Goal: Transaction & Acquisition: Book appointment/travel/reservation

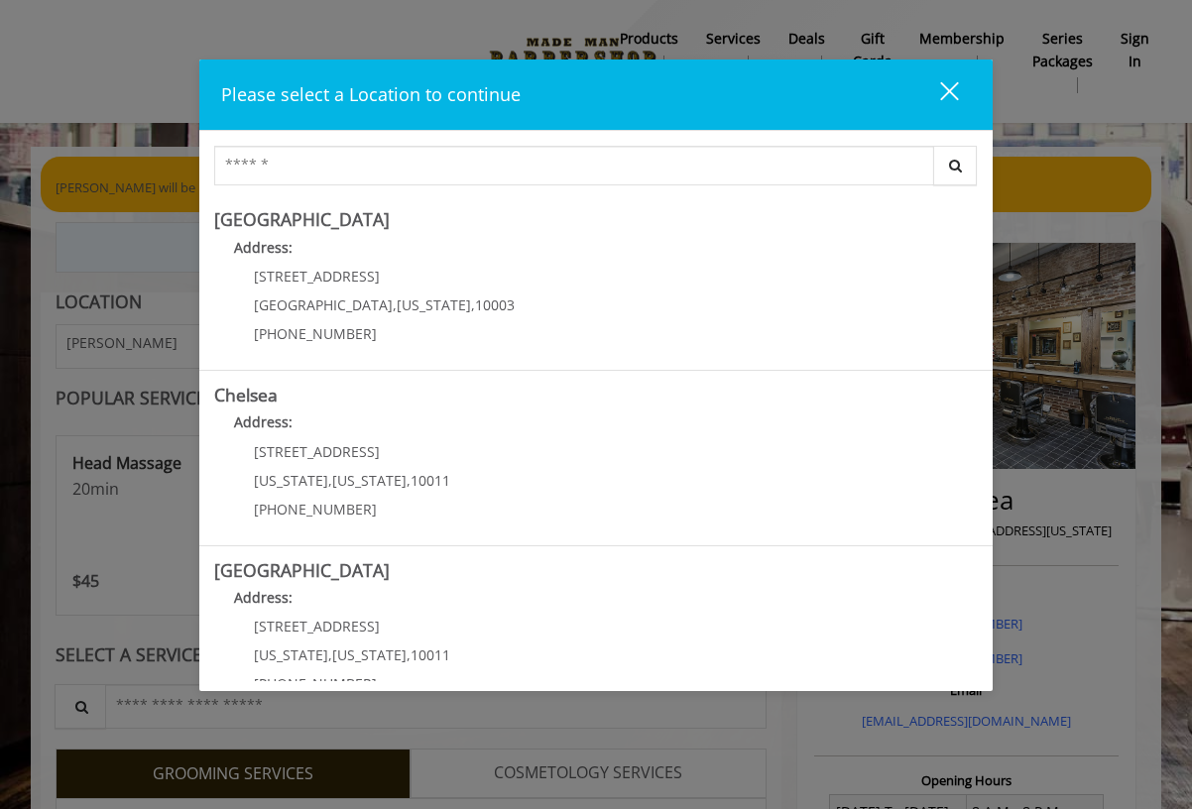
click at [944, 90] on div "close" at bounding box center [937, 95] width 40 height 30
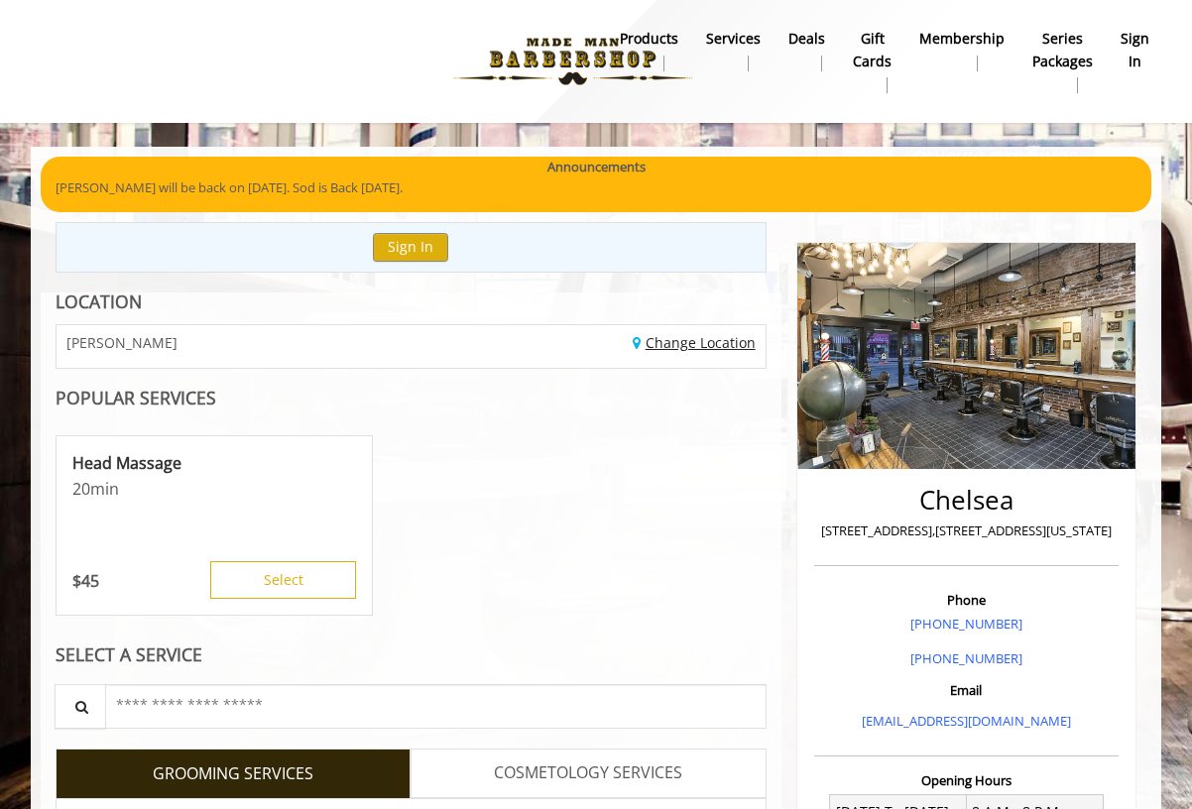
scroll to position [644, 0]
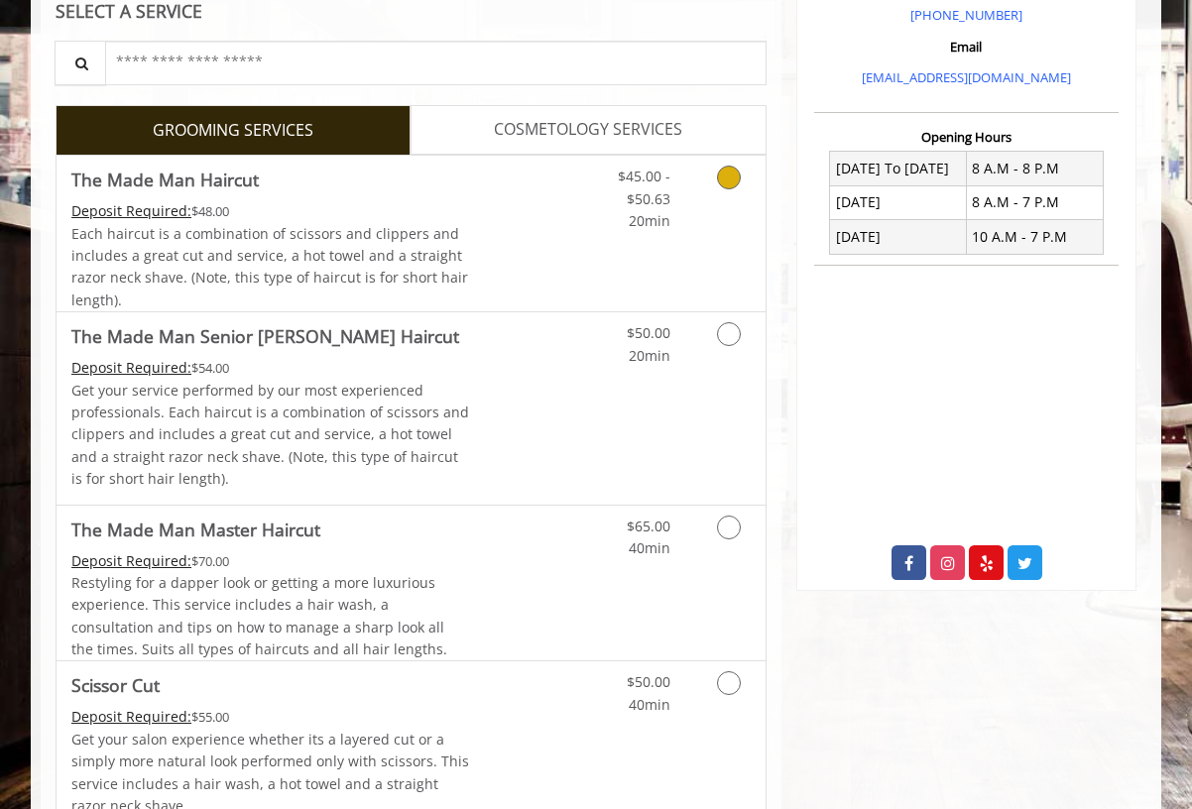
click at [665, 230] on div "$45.00 - $50.63 20min" at bounding box center [677, 234] width 178 height 156
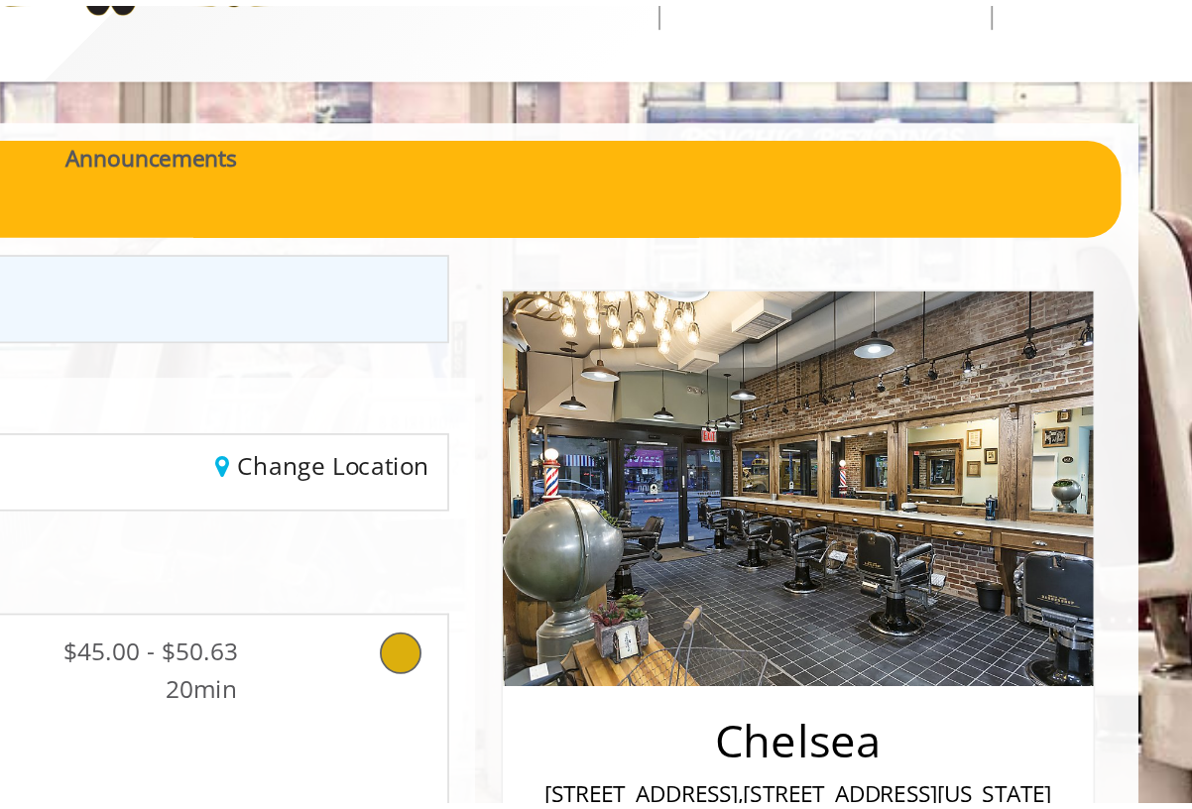
scroll to position [0, 0]
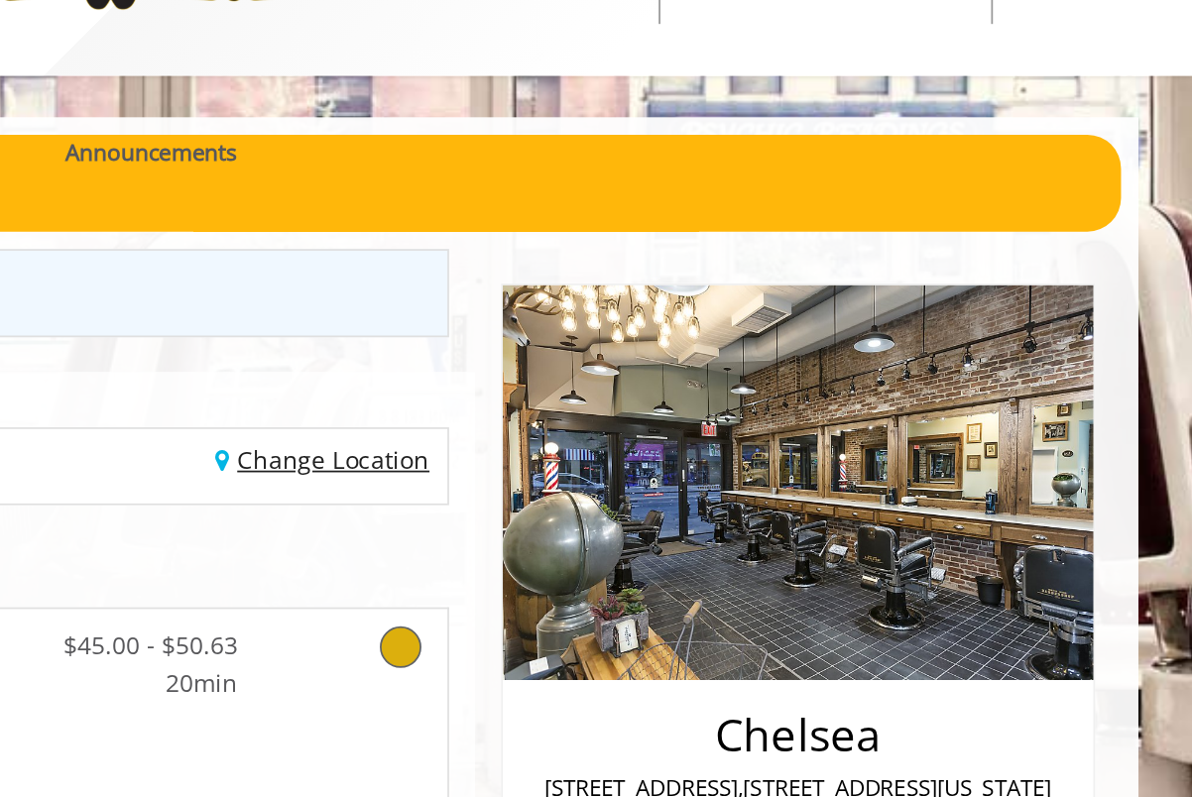
click at [633, 333] on link "Change Location" at bounding box center [694, 342] width 123 height 19
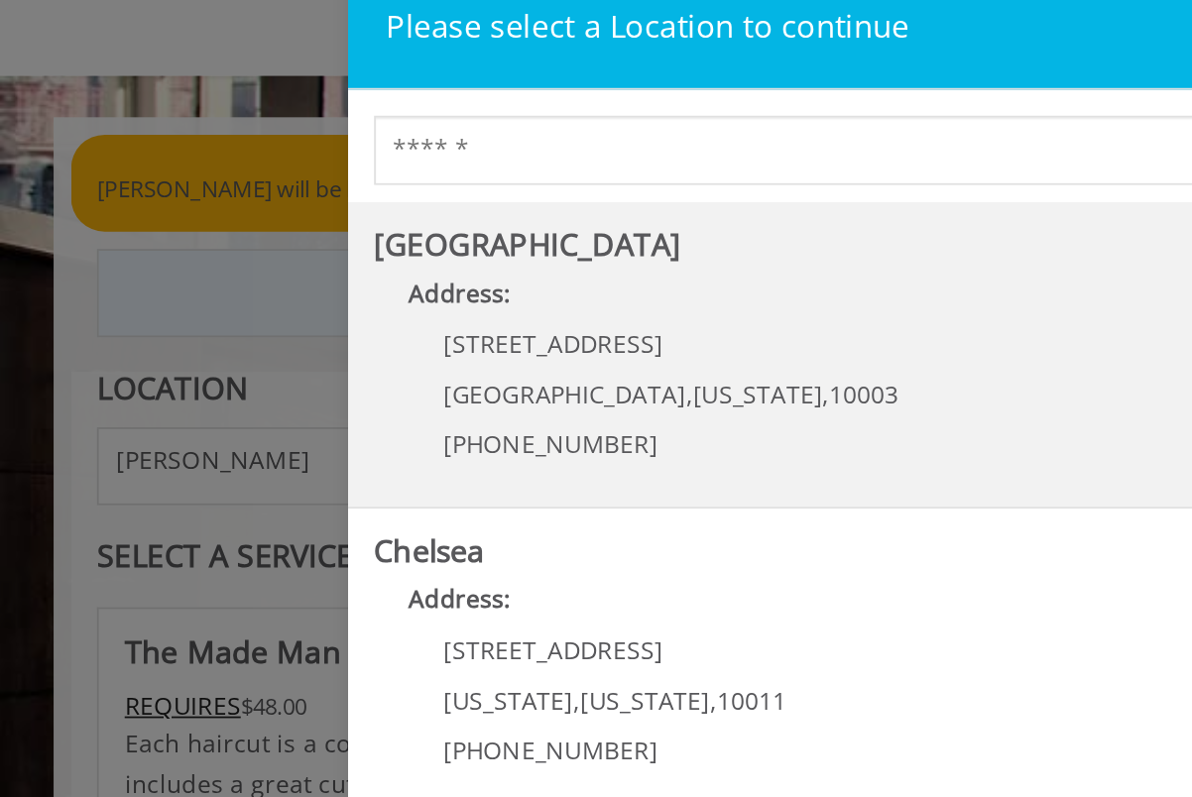
click at [330, 237] on Village "Address:" at bounding box center [596, 253] width 764 height 32
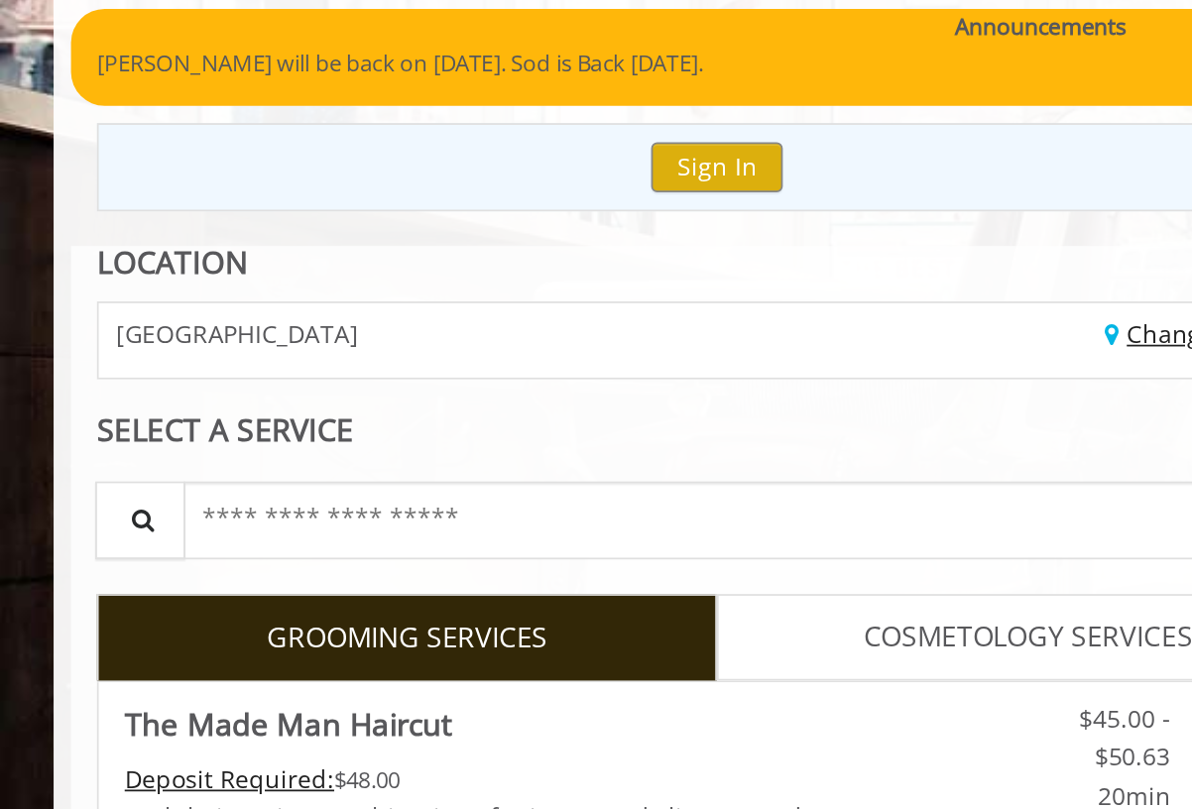
click at [646, 333] on link "Change Location" at bounding box center [694, 342] width 123 height 19
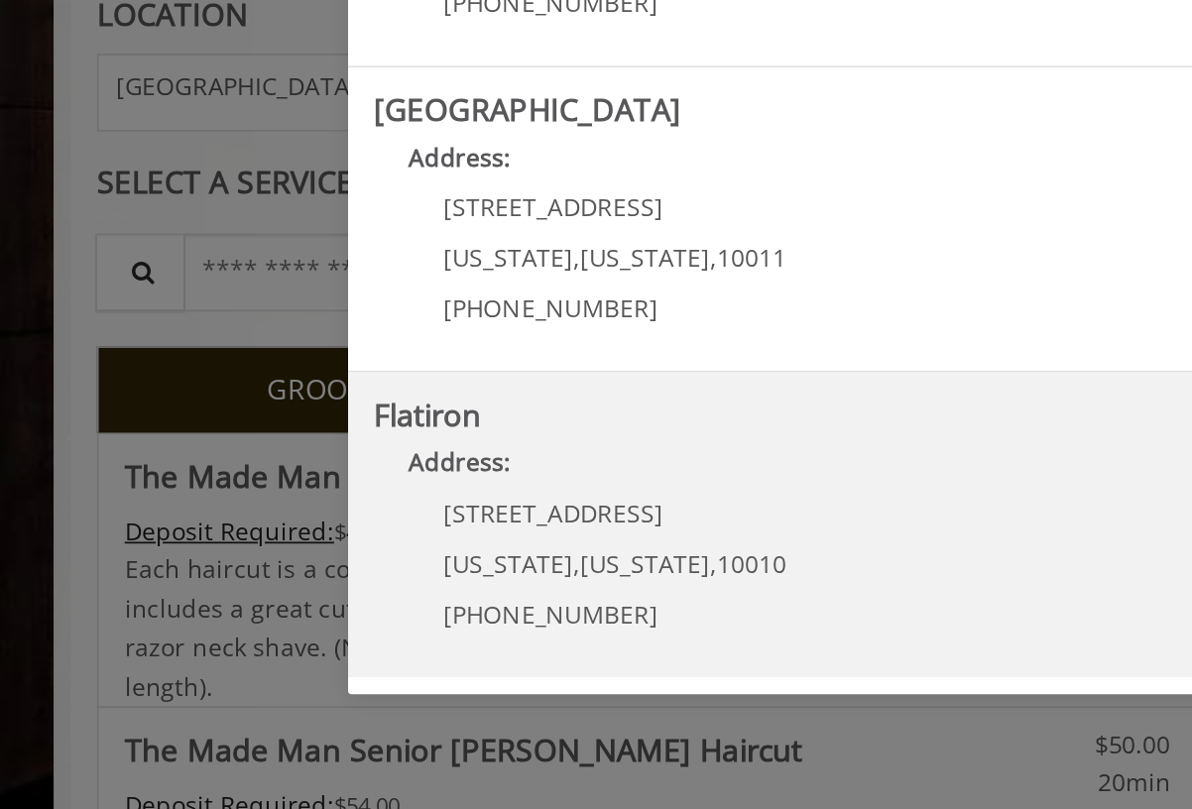
scroll to position [214, 0]
click at [390, 547] on "Address:" at bounding box center [596, 563] width 764 height 32
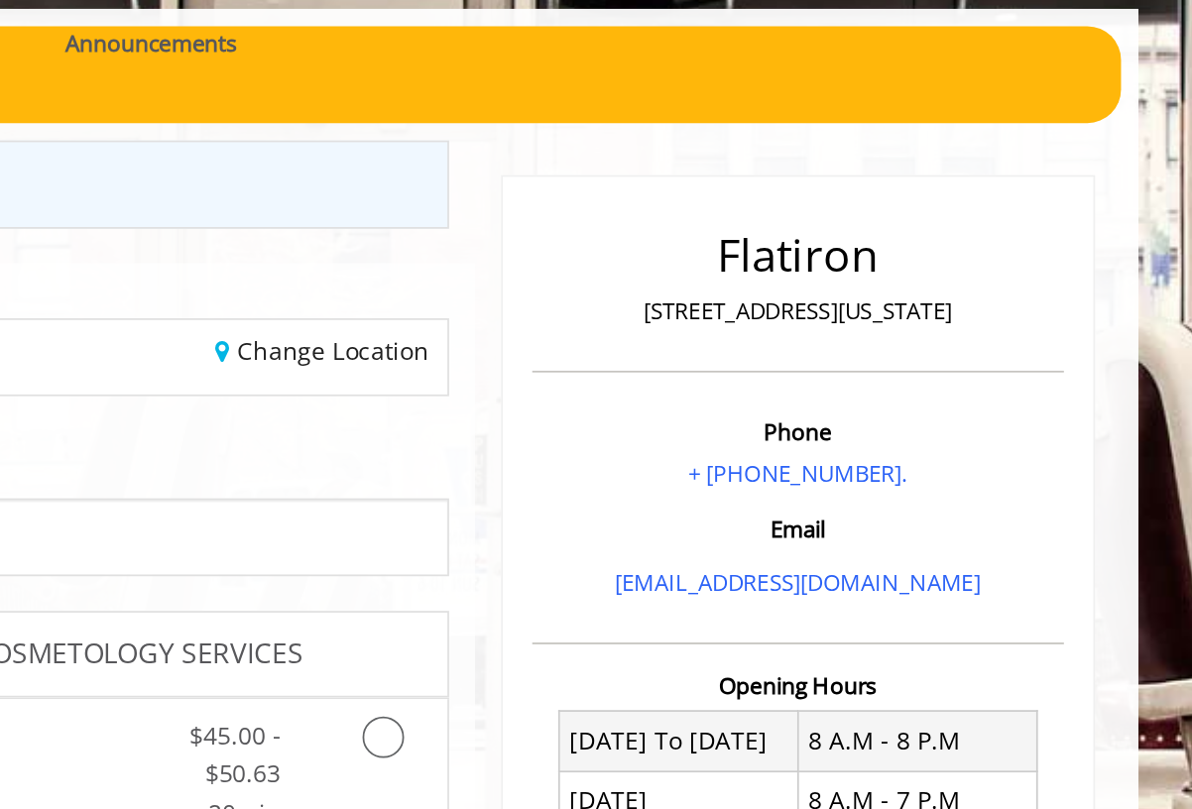
scroll to position [93, 0]
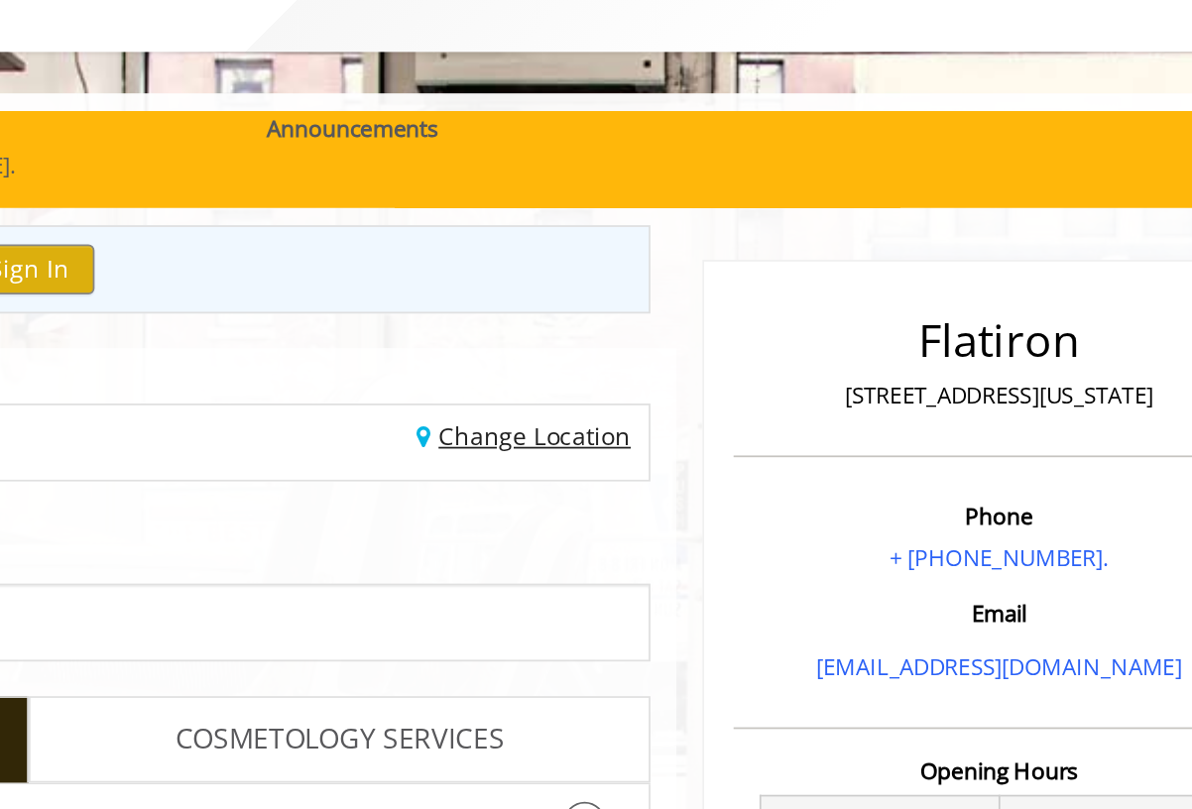
click at [633, 241] on link "Change Location" at bounding box center [694, 249] width 123 height 19
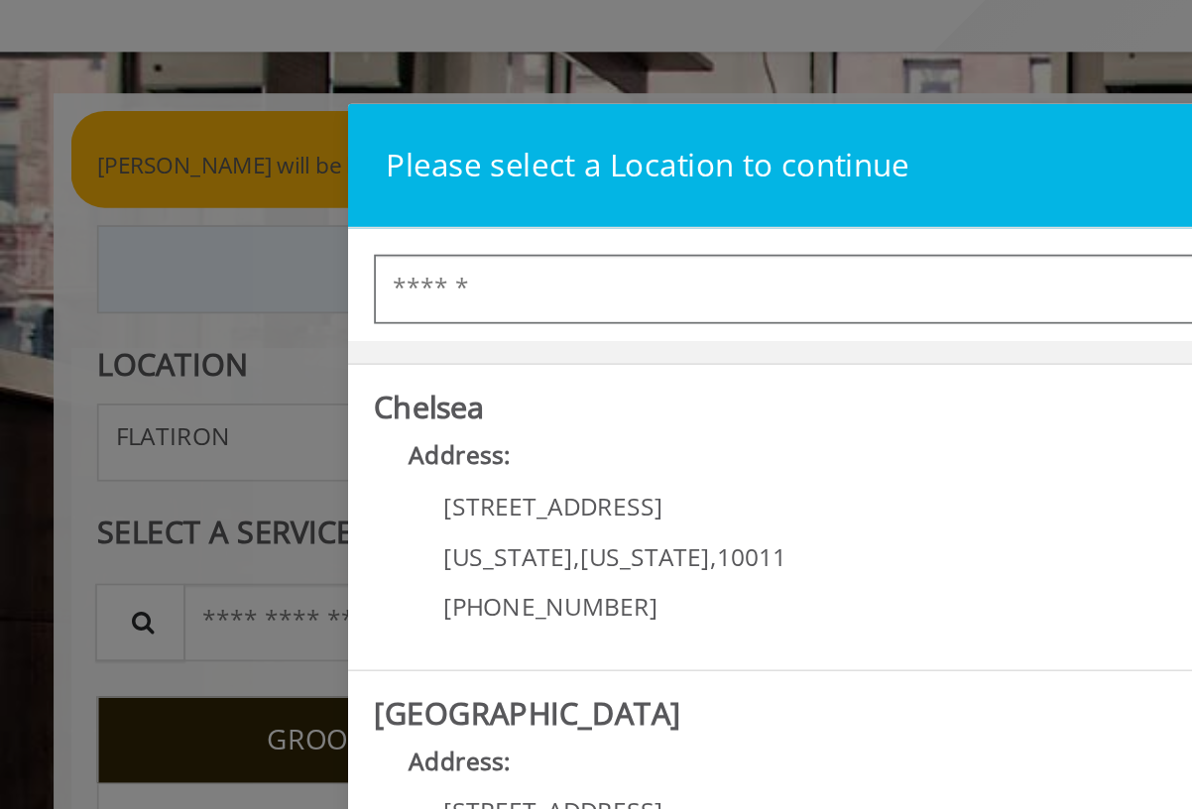
scroll to position [321, 0]
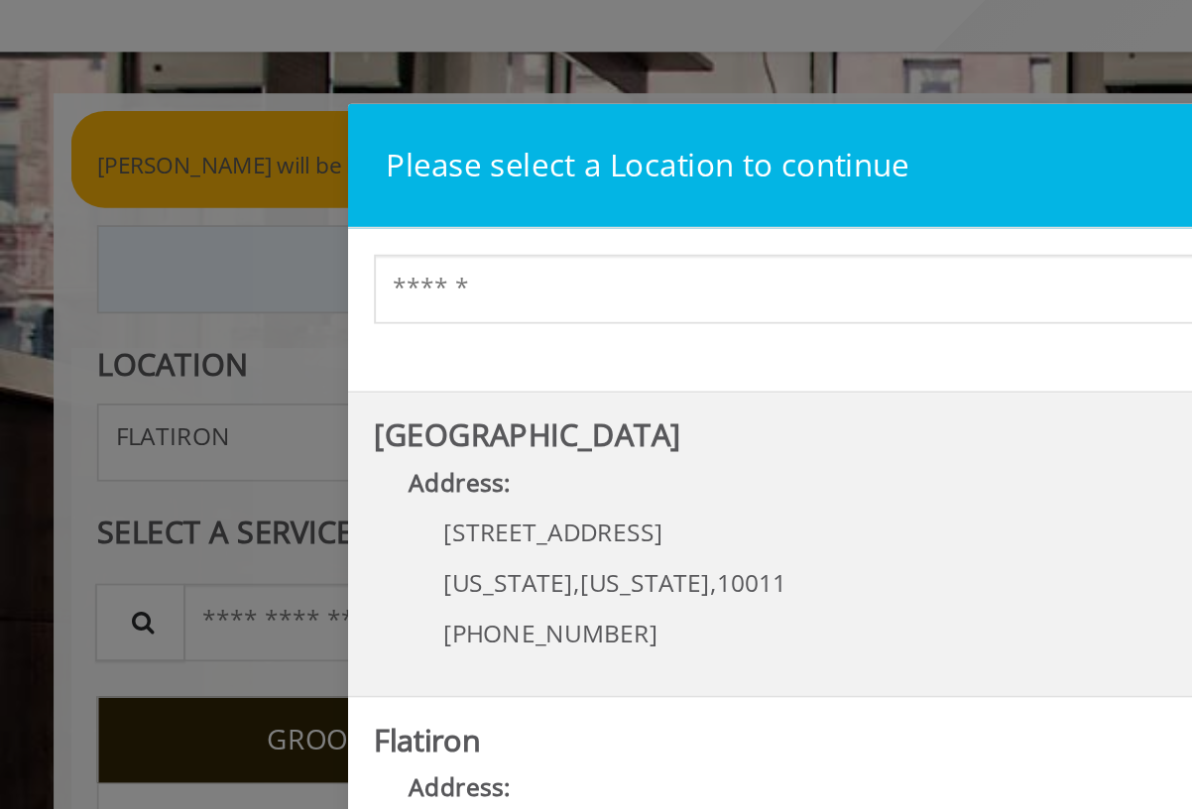
click at [310, 313] on div "267 W 15th St New York , New York , 10011 (646) 850-0041" at bounding box center [337, 341] width 246 height 86
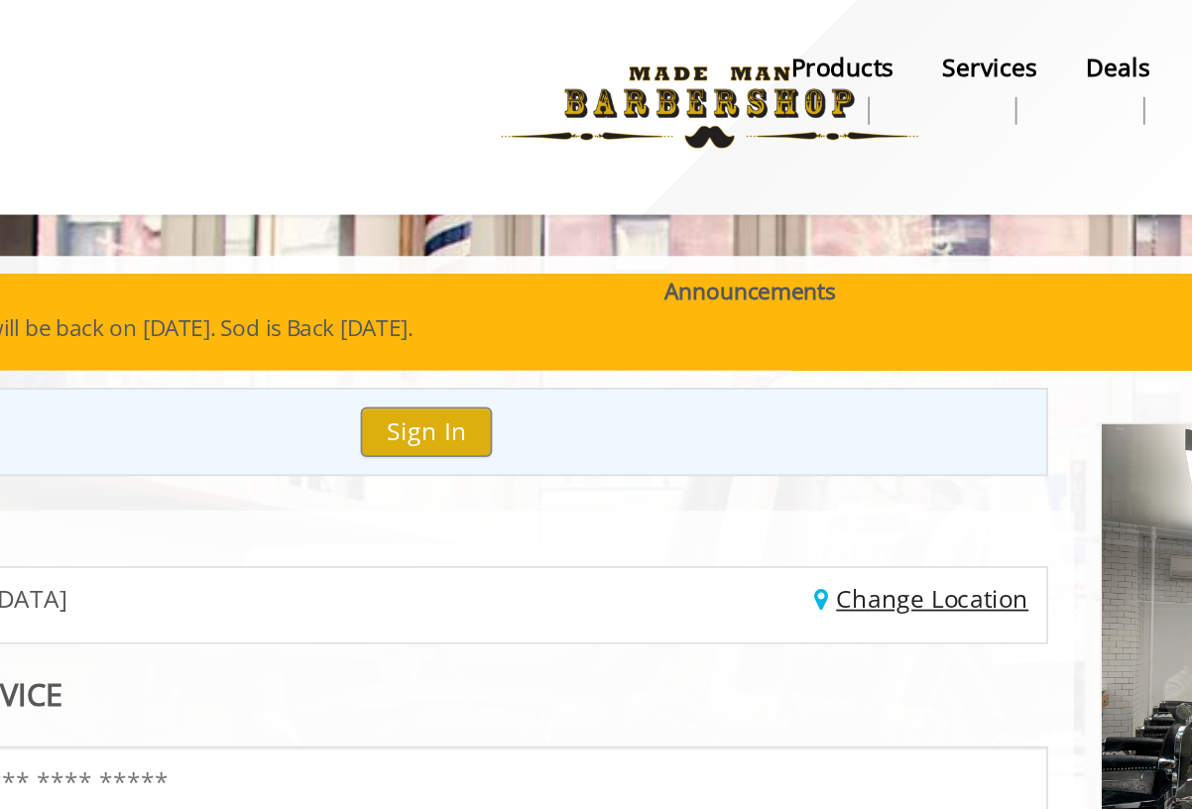
click at [633, 333] on link "Change Location" at bounding box center [694, 342] width 123 height 19
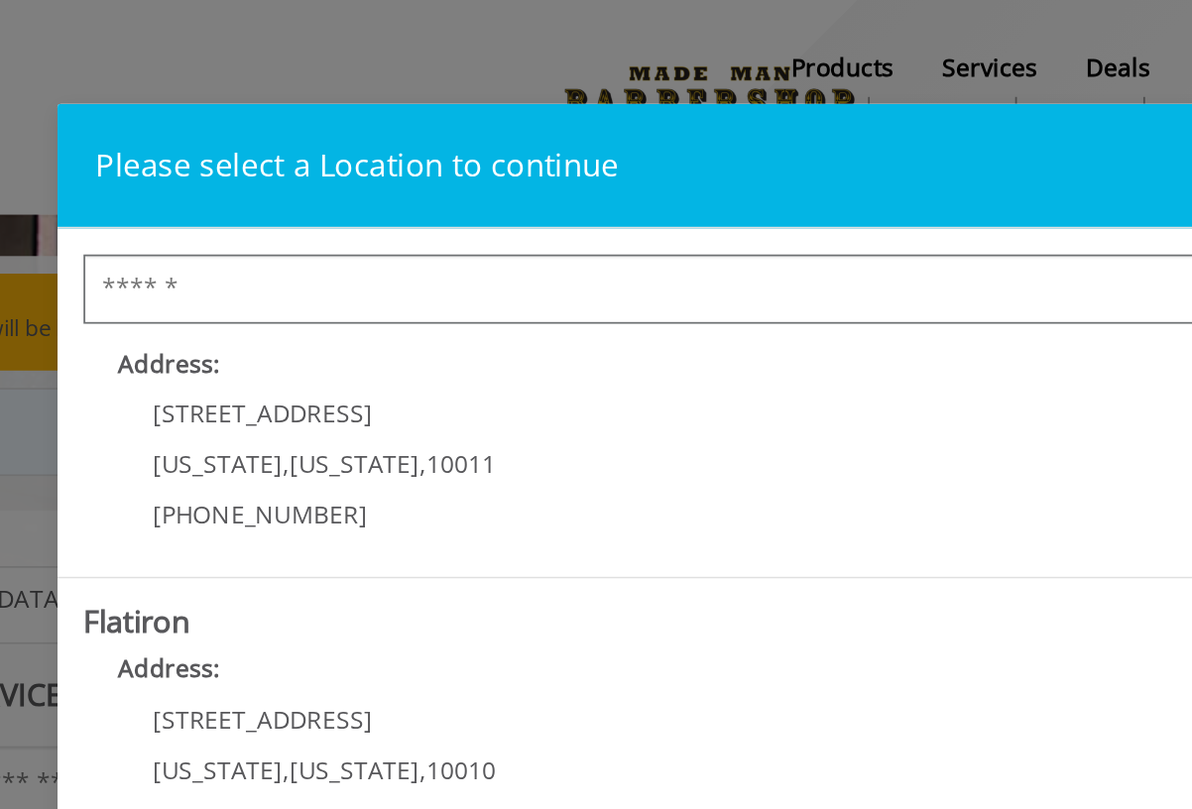
scroll to position [387, 0]
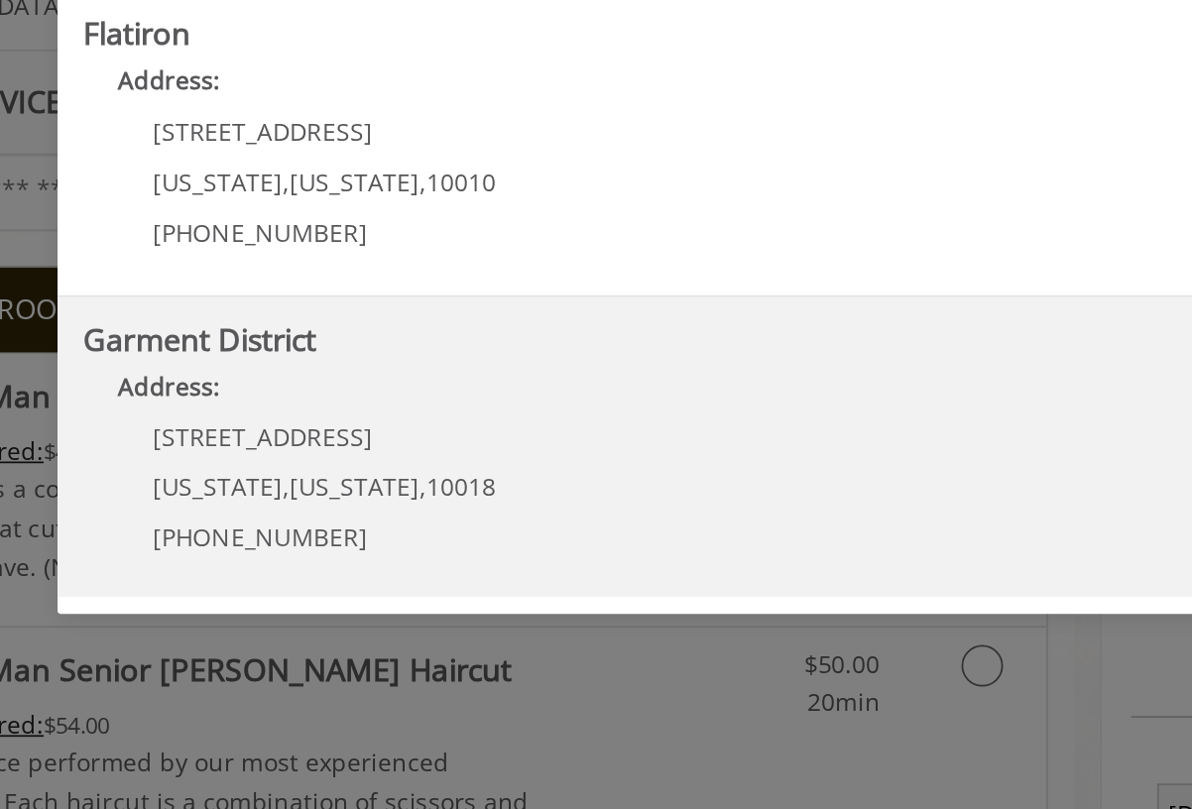
click at [331, 525] on District "Garment District Address: 1400 Broadway New York , New York , 10018 (212) 997-4…" at bounding box center [596, 597] width 764 height 145
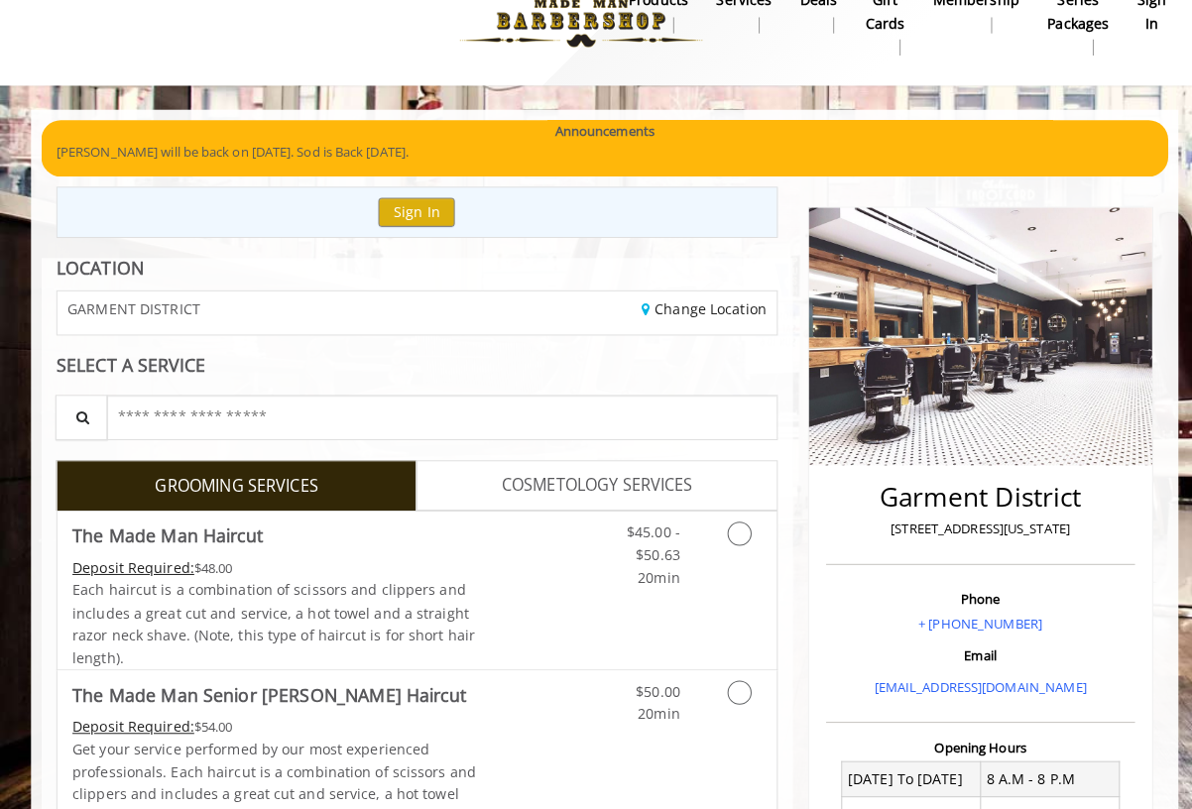
scroll to position [124, 0]
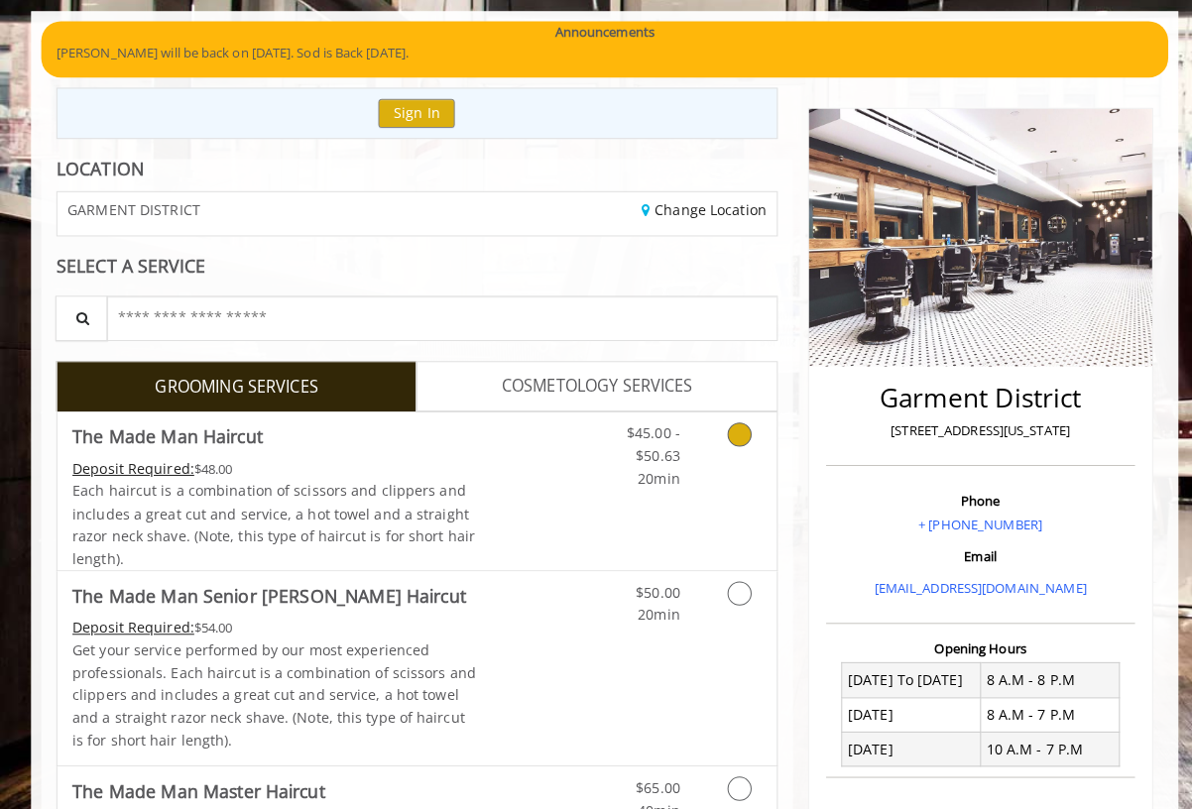
click at [172, 464] on Haircut "Deposit Required:" at bounding box center [131, 473] width 120 height 19
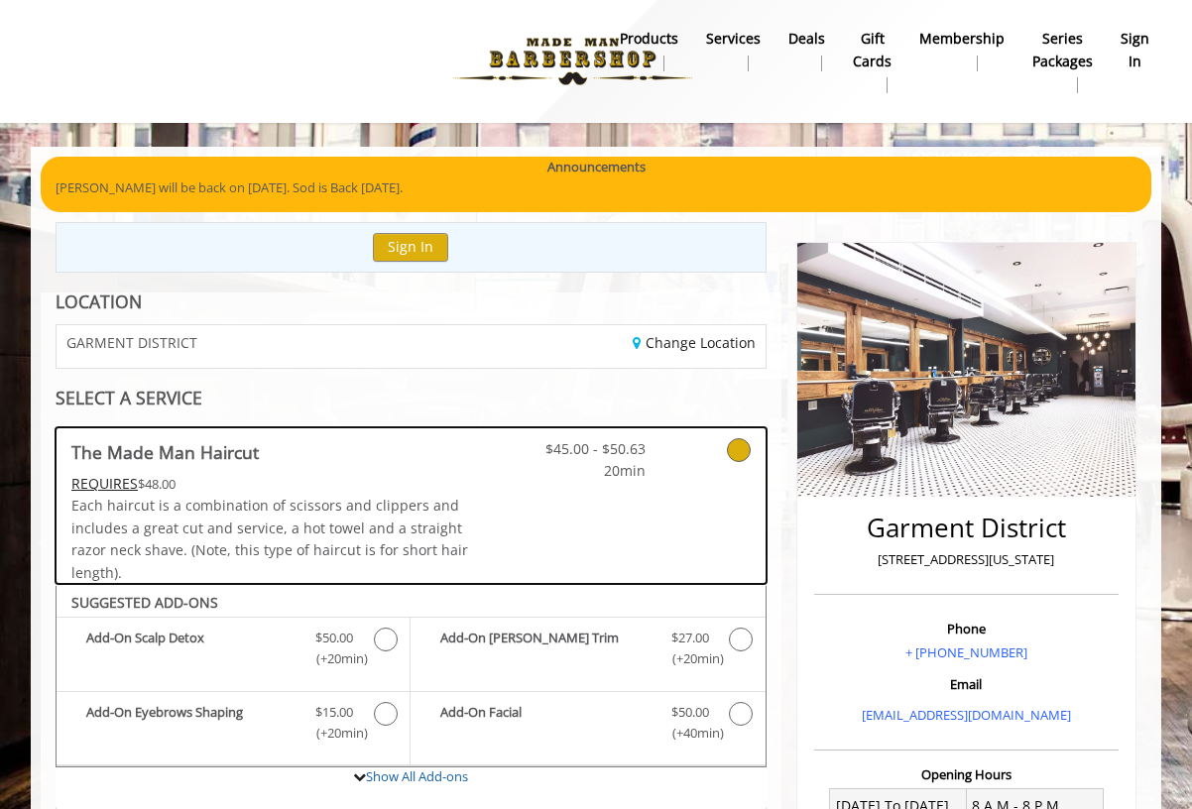
scroll to position [0, 0]
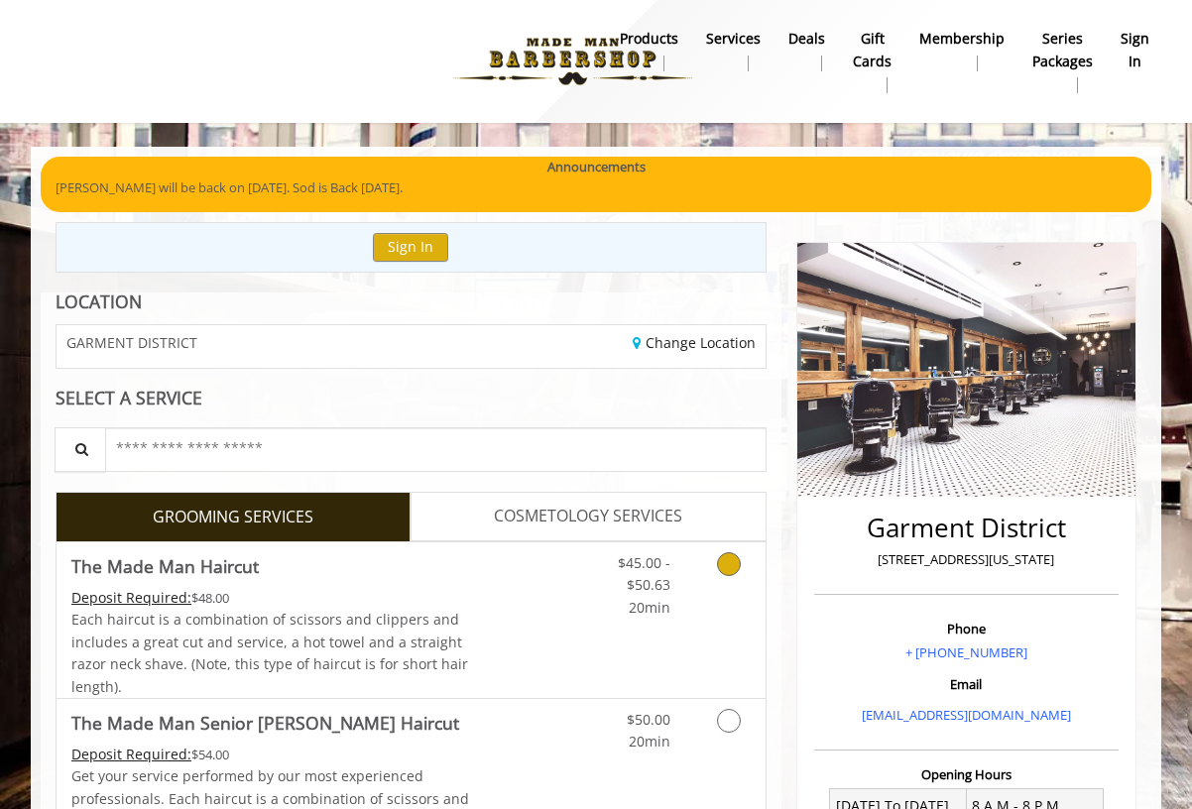
click at [730, 562] on icon "Grooming services" at bounding box center [729, 564] width 24 height 24
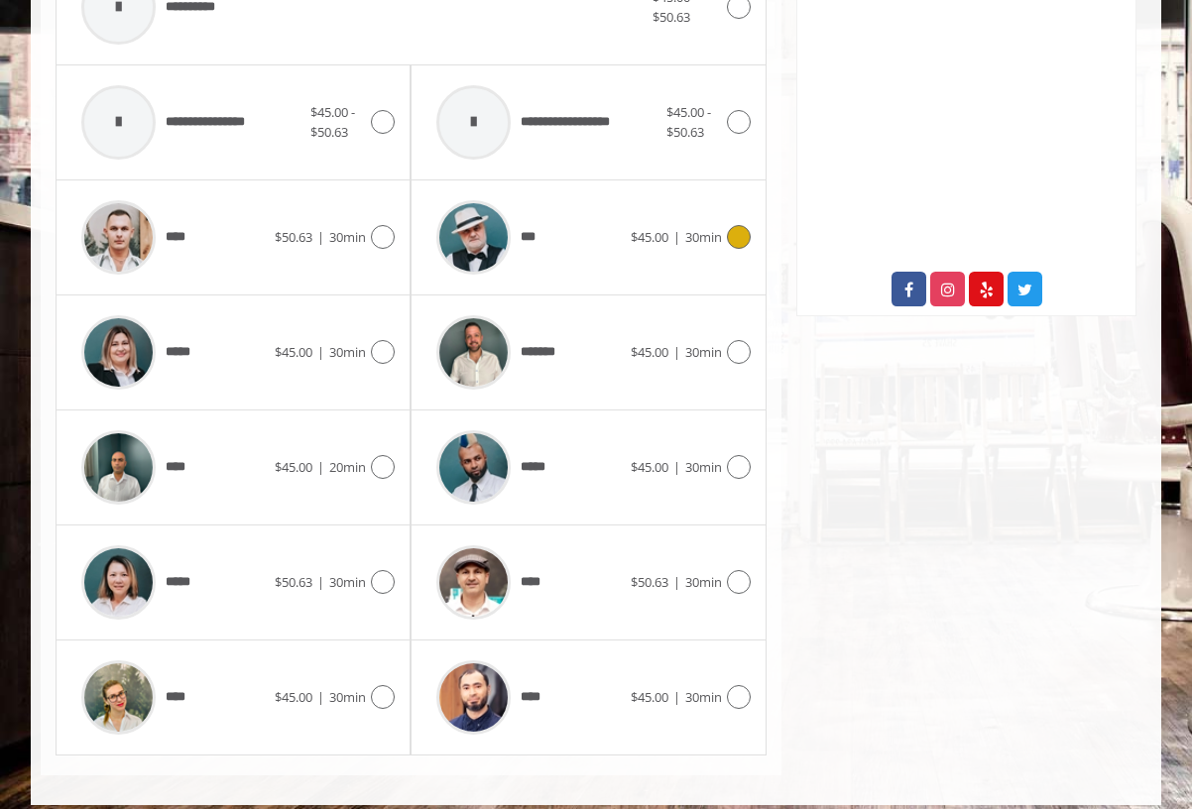
scroll to position [916, 0]
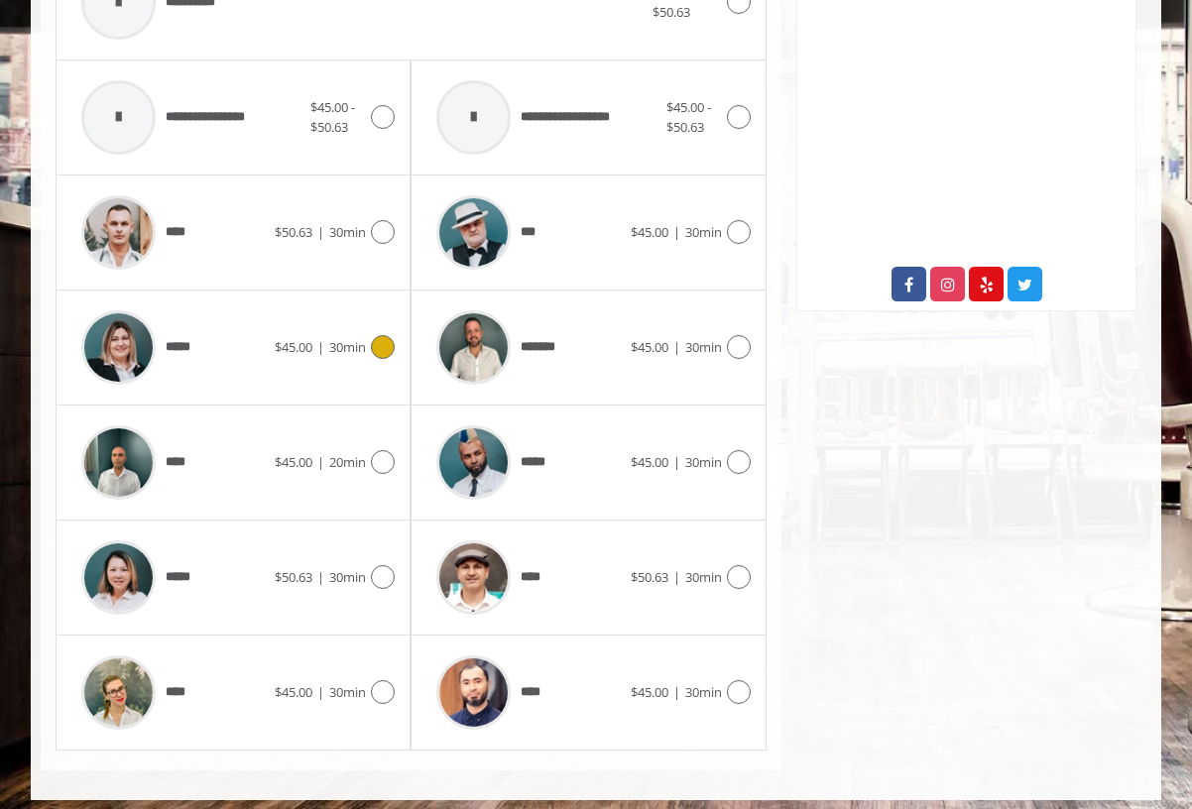
click at [387, 350] on icon at bounding box center [383, 347] width 24 height 24
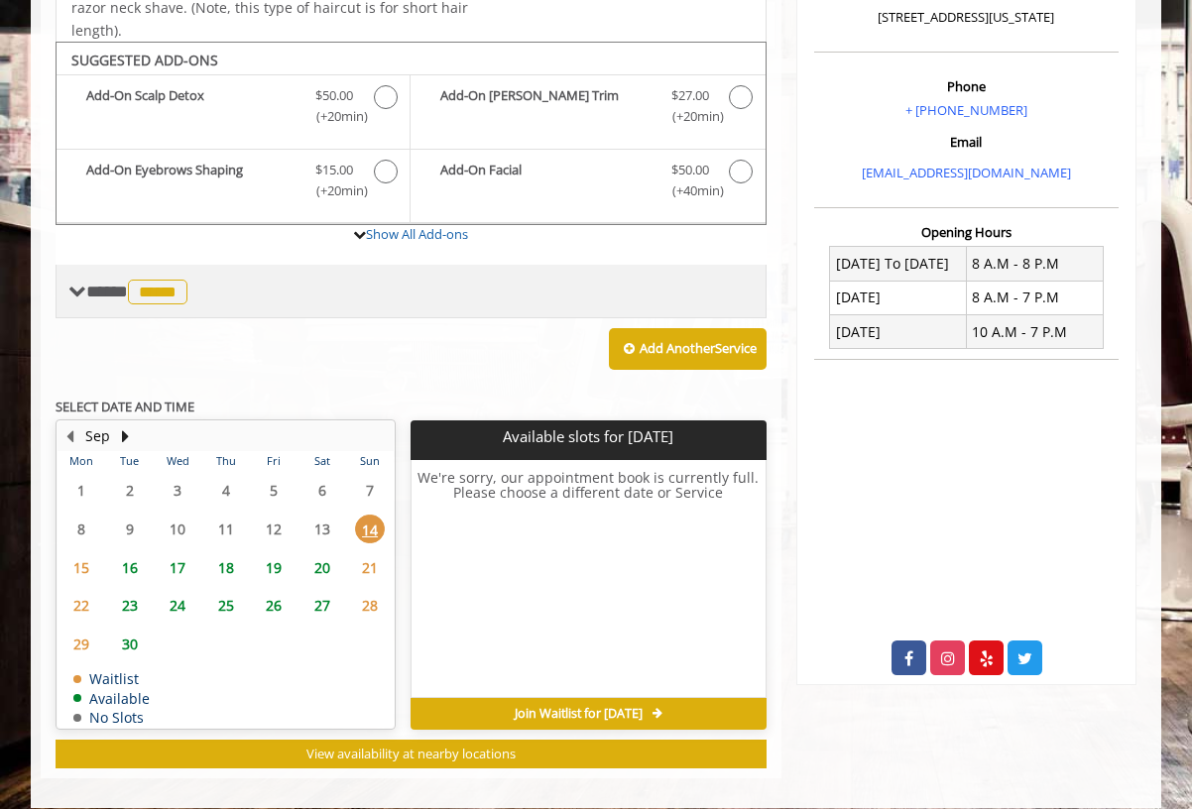
scroll to position [550, 0]
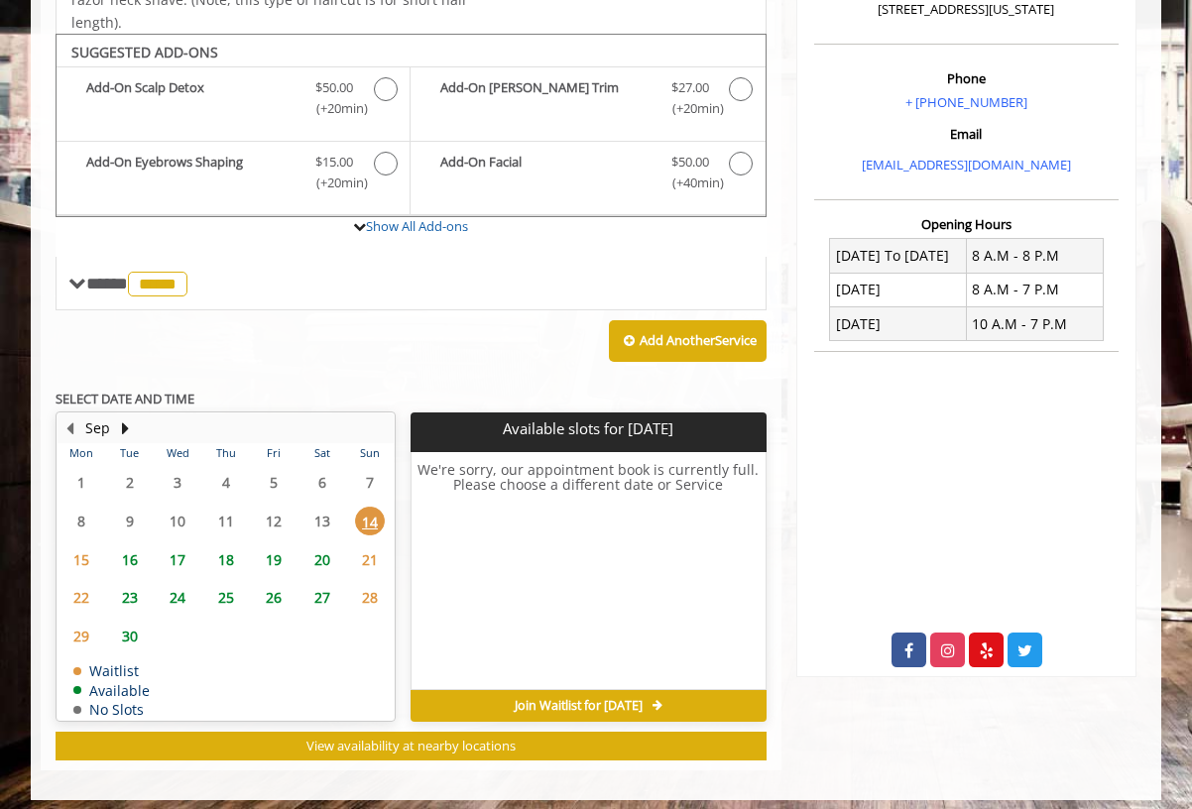
click at [136, 549] on span "16" at bounding box center [130, 559] width 30 height 29
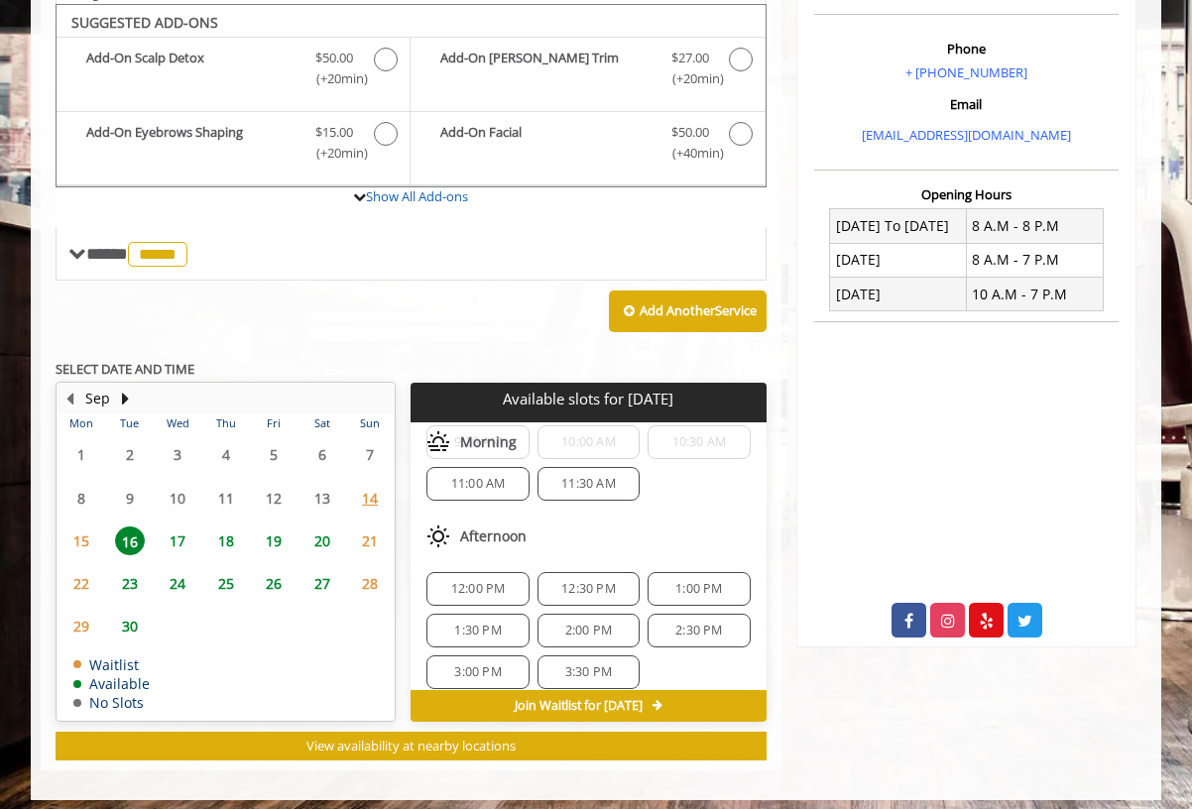
scroll to position [98, 0]
click at [497, 578] on span "12:00 PM" at bounding box center [478, 585] width 55 height 16
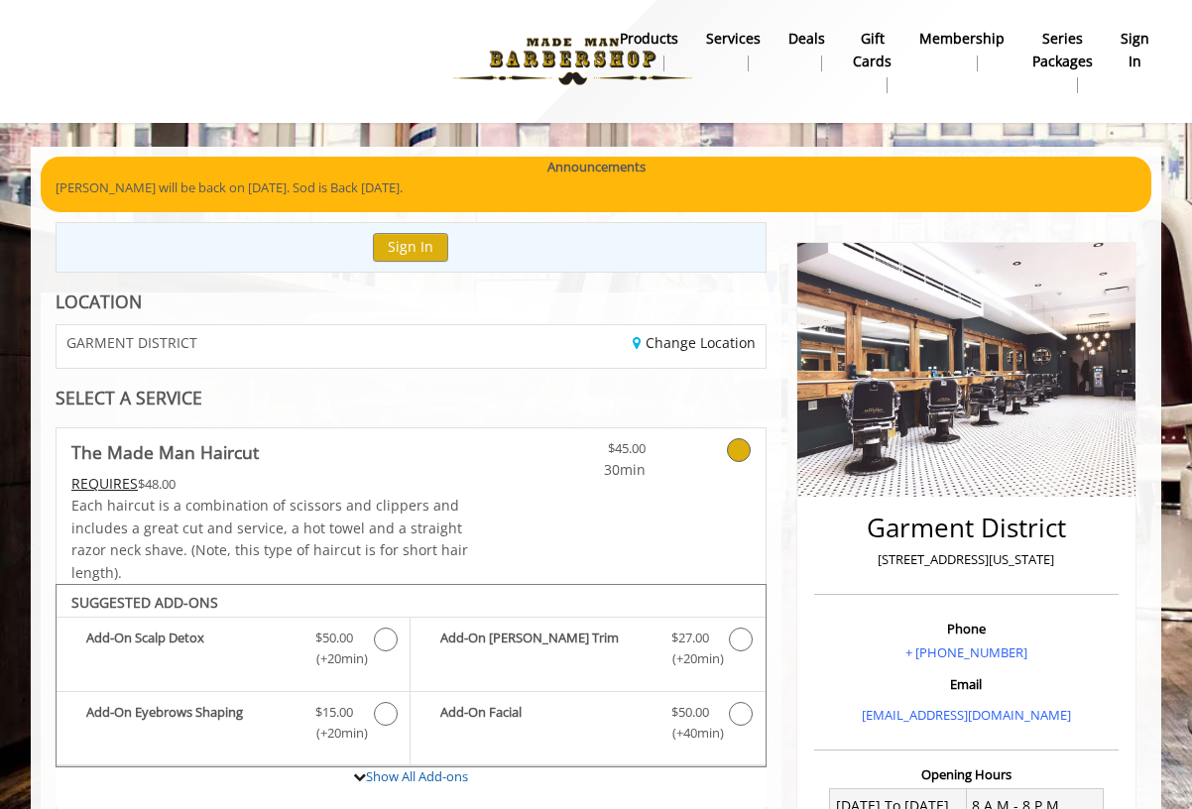
scroll to position [0, 0]
click at [670, 337] on link "Change Location" at bounding box center [694, 342] width 123 height 19
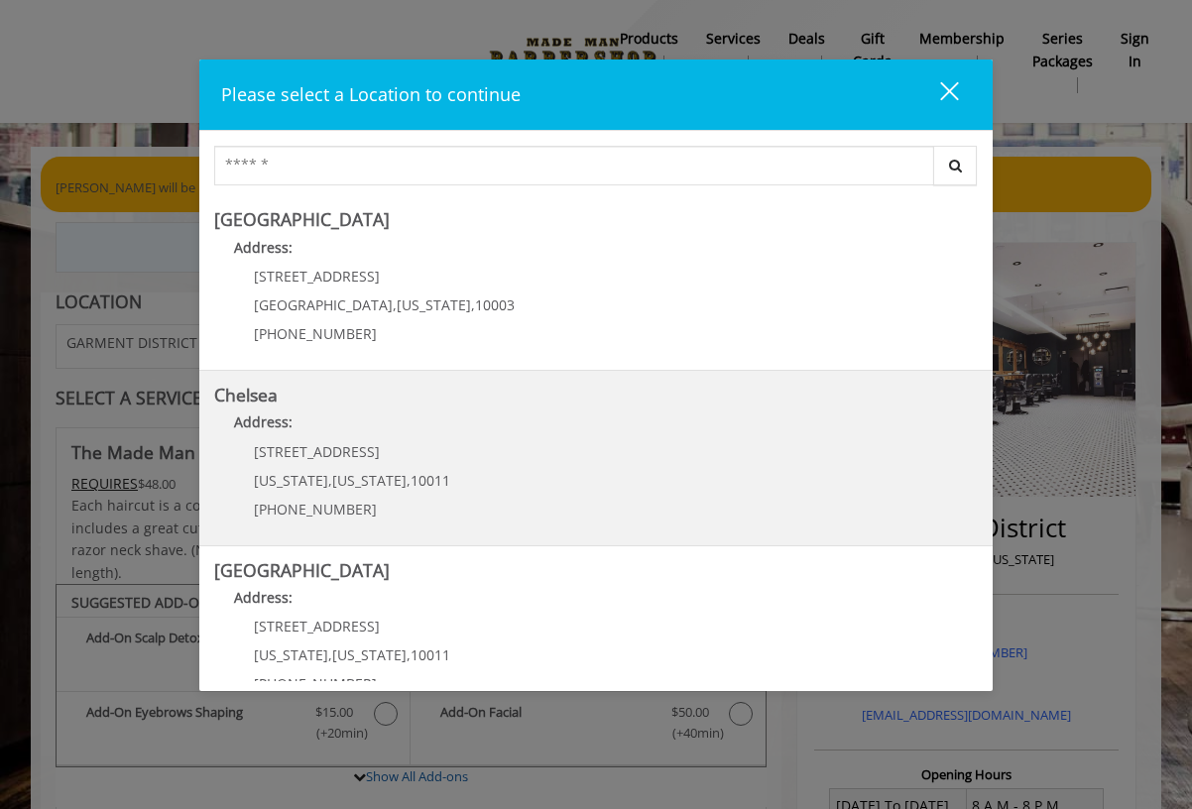
click at [411, 483] on span "10011" at bounding box center [431, 480] width 40 height 19
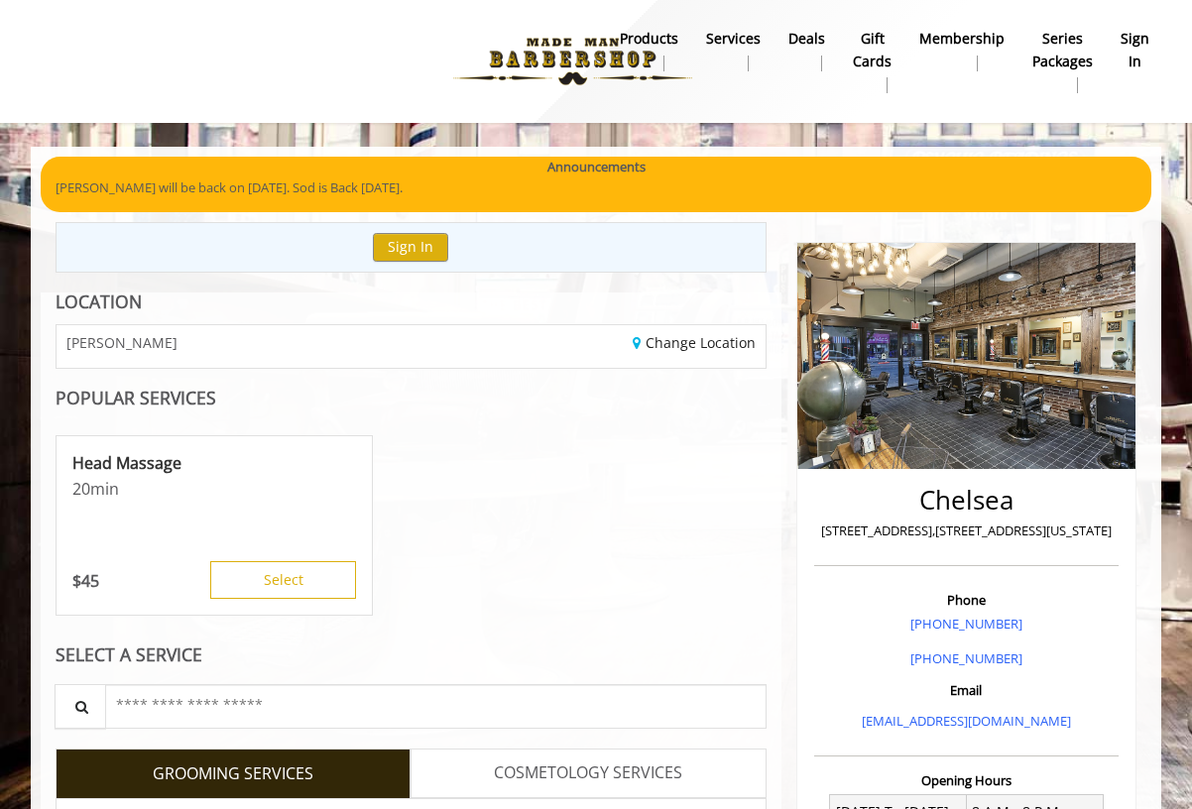
click at [962, 367] on img at bounding box center [966, 355] width 338 height 225
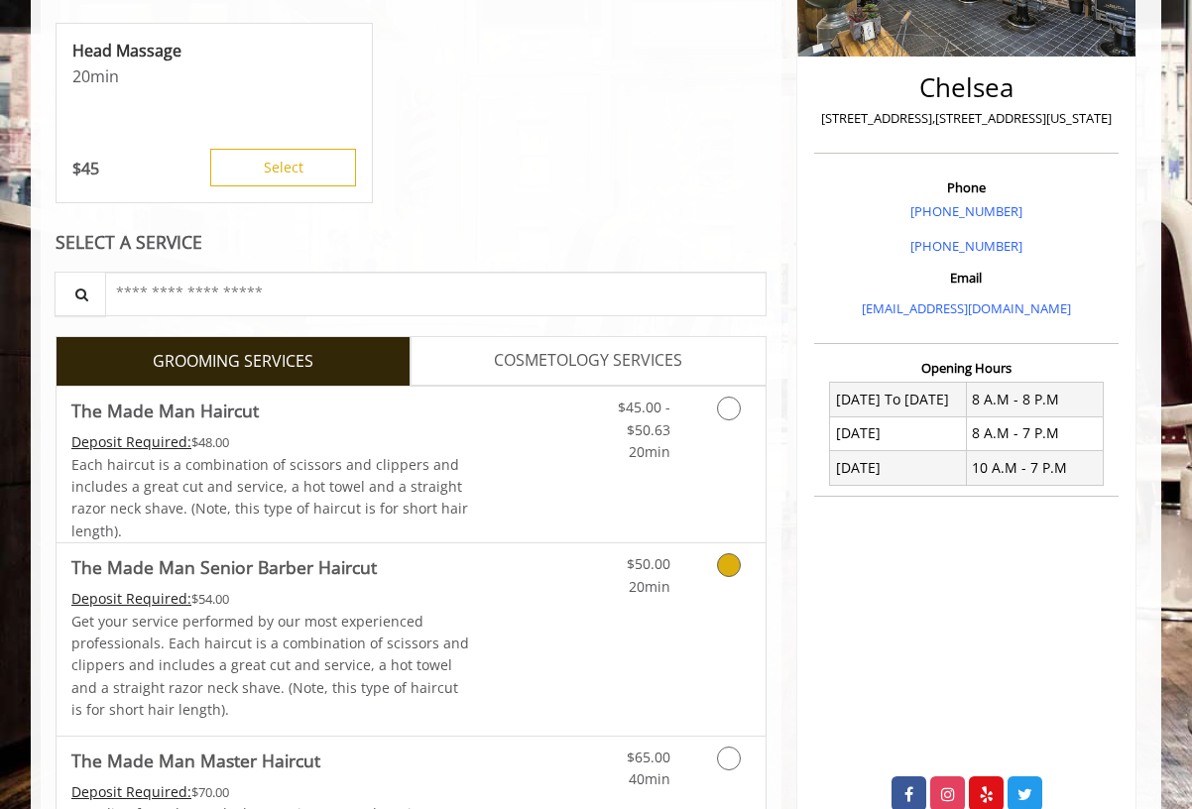
scroll to position [414, 0]
